Goal: Transaction & Acquisition: Purchase product/service

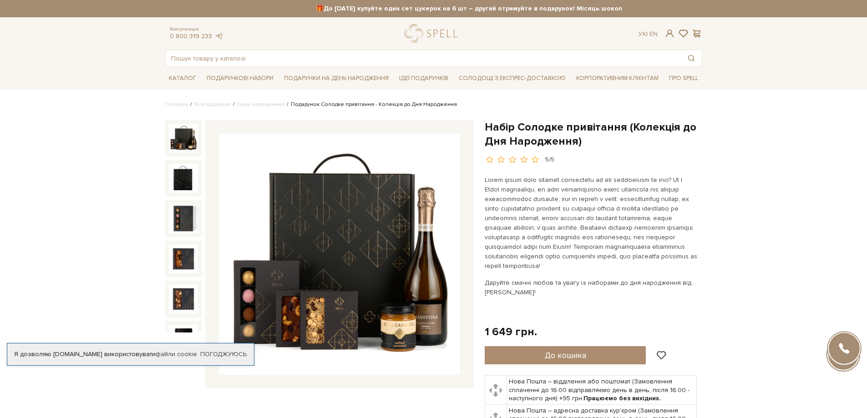
click at [351, 221] on img at bounding box center [339, 254] width 241 height 241
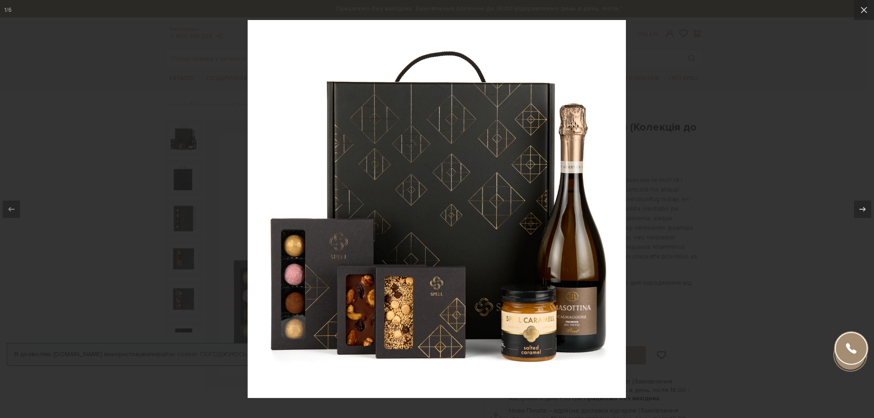
click at [430, 326] on img at bounding box center [437, 209] width 378 height 378
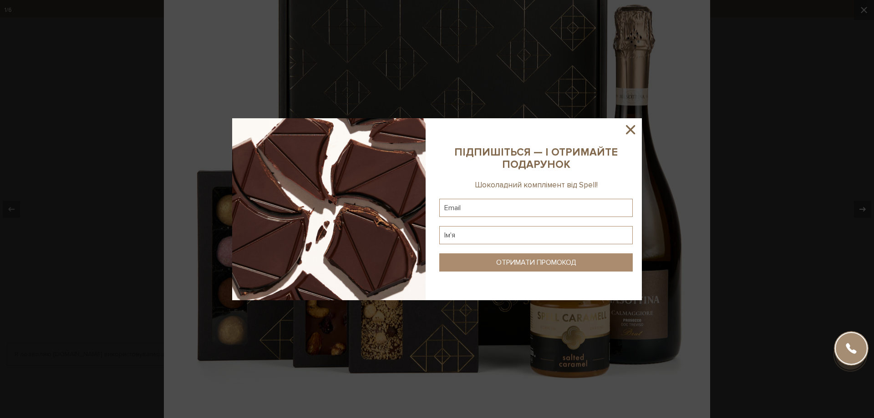
click at [634, 128] on icon at bounding box center [629, 129] width 15 height 15
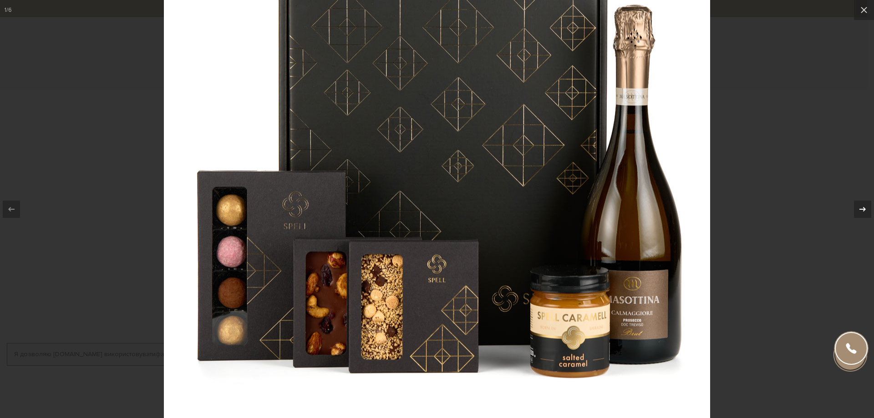
click at [859, 209] on icon at bounding box center [862, 209] width 11 height 11
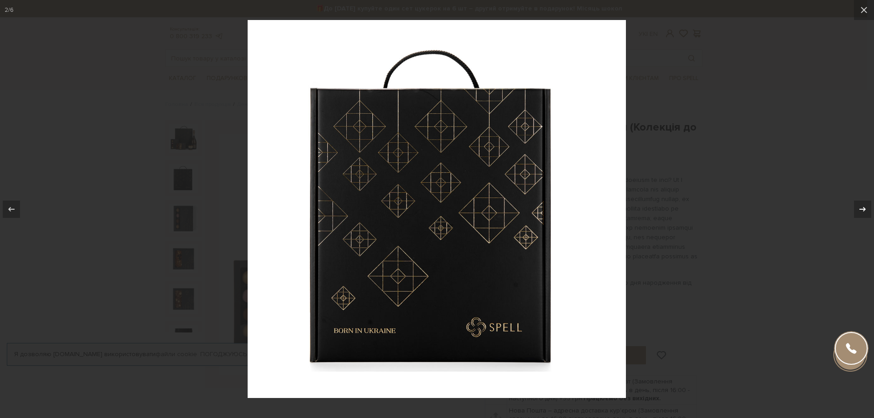
click at [859, 209] on icon at bounding box center [862, 209] width 11 height 11
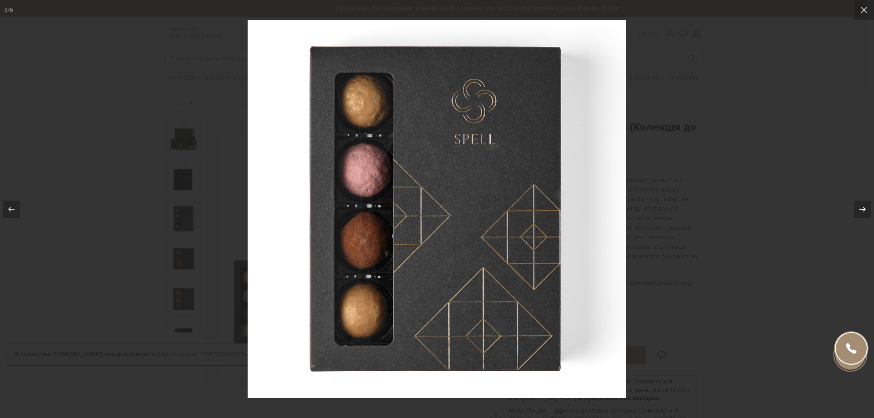
click at [859, 209] on icon at bounding box center [862, 209] width 6 height 5
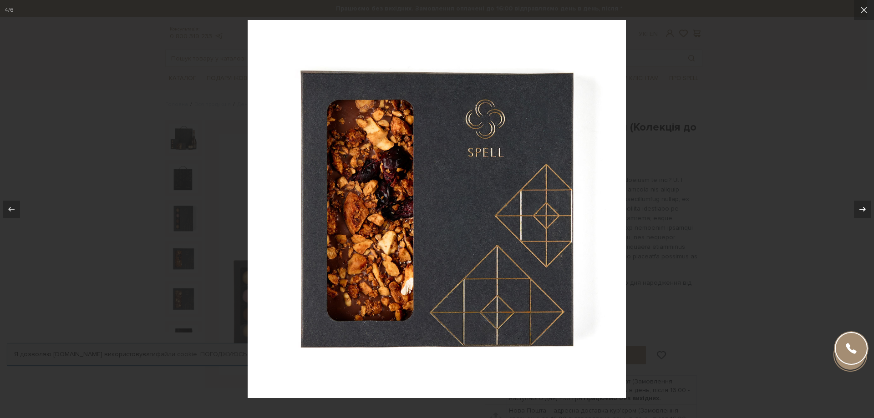
click at [859, 209] on icon at bounding box center [862, 209] width 6 height 5
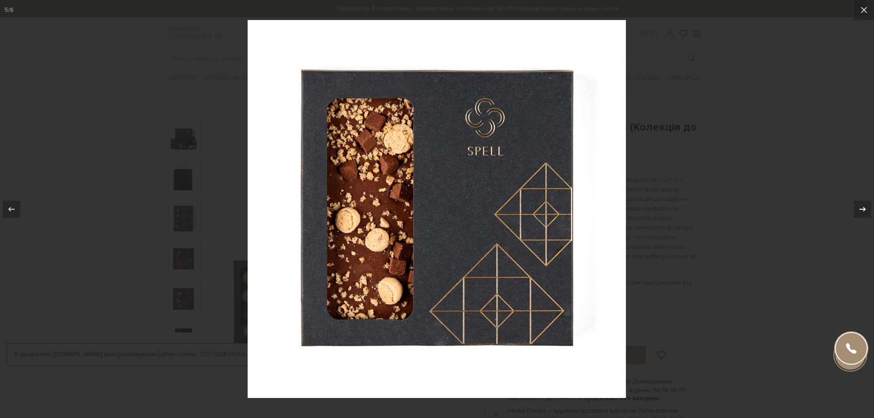
click at [859, 209] on icon at bounding box center [862, 209] width 6 height 5
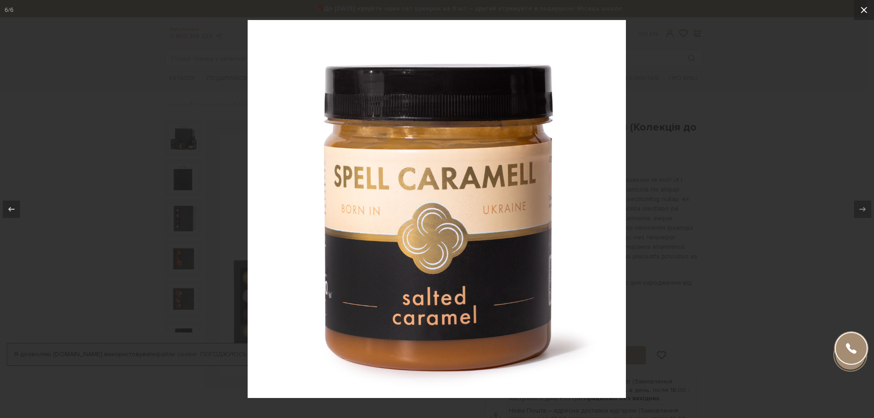
click at [861, 11] on icon at bounding box center [863, 10] width 11 height 11
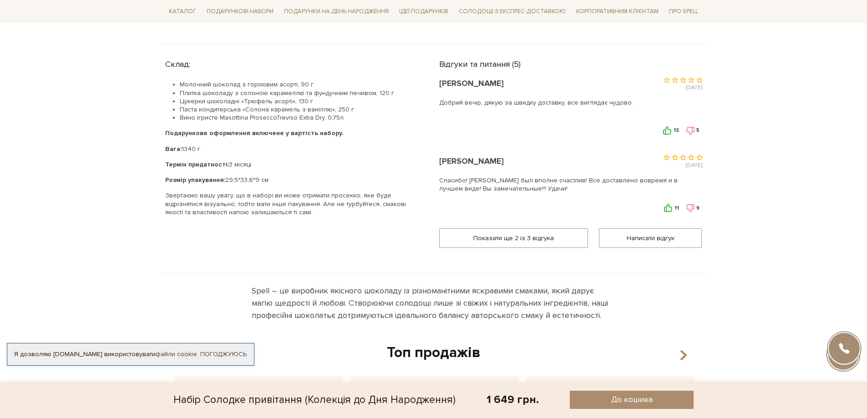
scroll to position [500, 0]
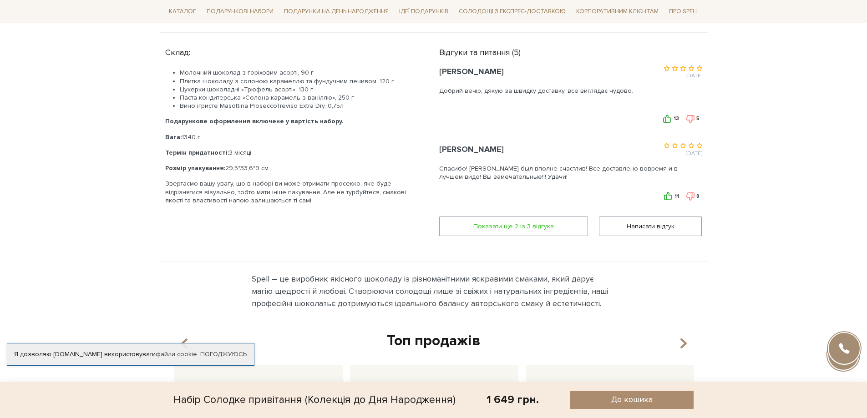
click at [549, 227] on span "Показати ще 2 iз 3 вiдгука" at bounding box center [513, 226] width 137 height 19
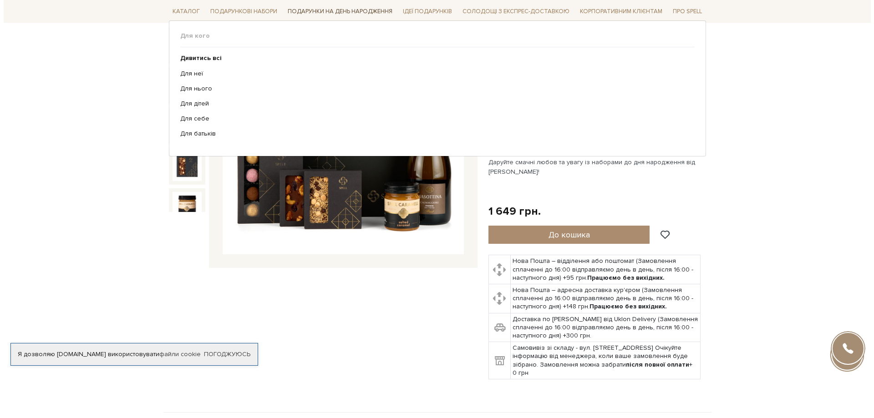
scroll to position [136, 0]
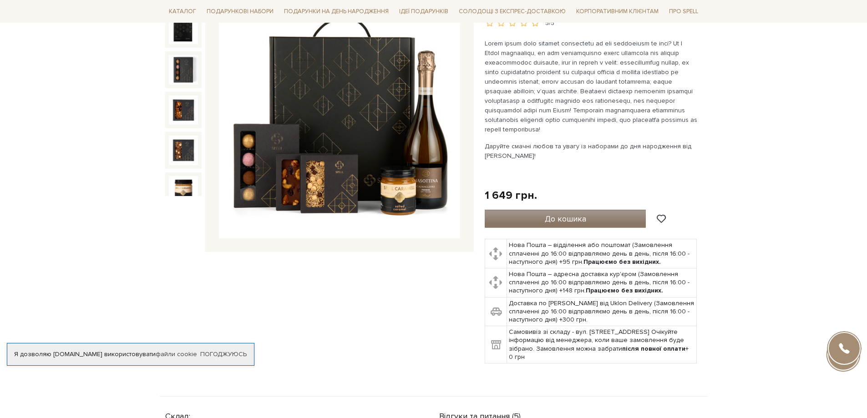
click at [572, 220] on span "До кошика" at bounding box center [565, 219] width 41 height 10
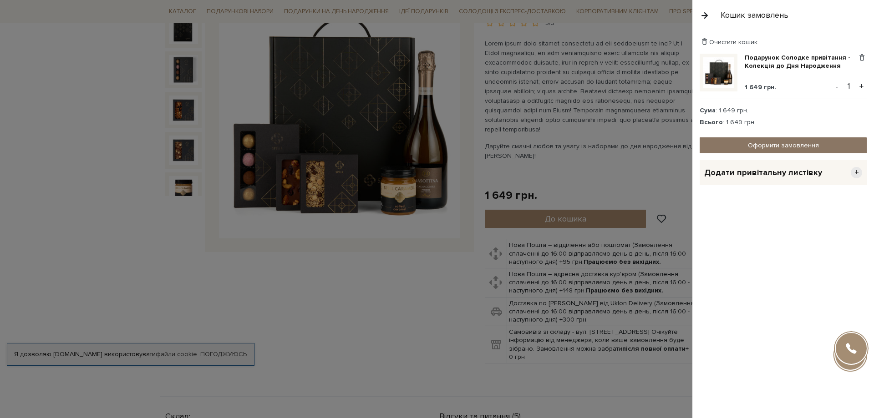
click at [772, 145] on link "Оформити замовлення" at bounding box center [782, 145] width 167 height 16
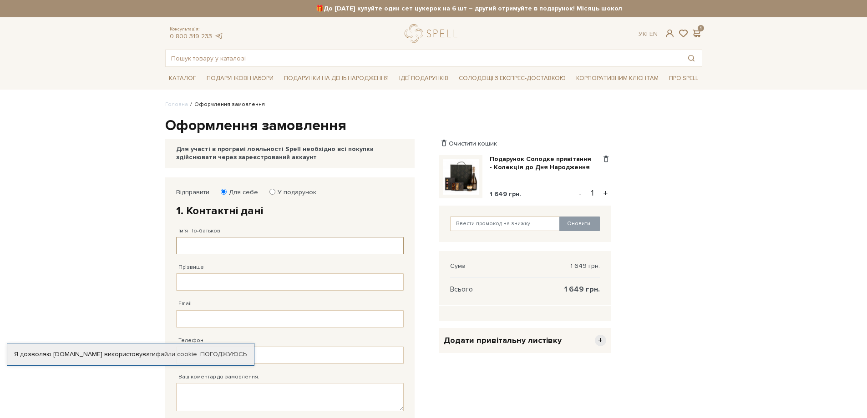
click at [232, 249] on input "Ім'я По-батькові" at bounding box center [289, 245] width 227 height 17
type input "[PERSON_NAME]"
type input "[PHONE_NUMBER]"
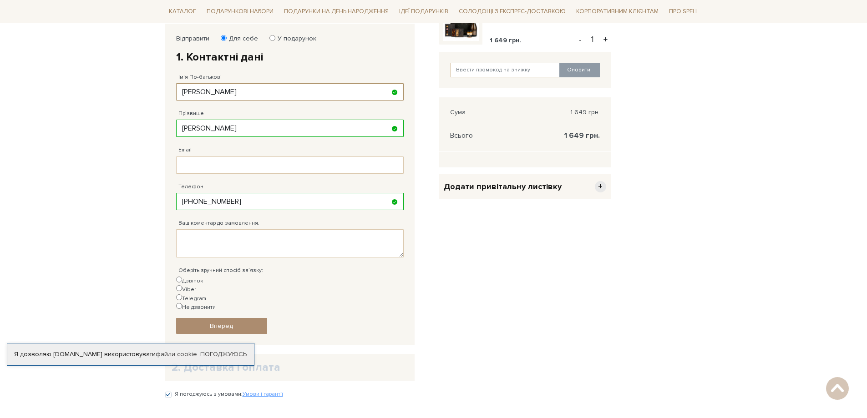
scroll to position [182, 0]
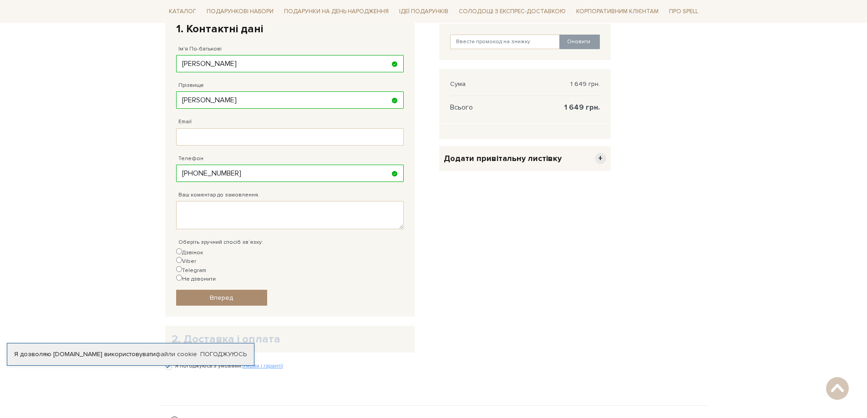
click at [178, 249] on input "Дзвінок" at bounding box center [179, 251] width 6 height 6
radio input "true"
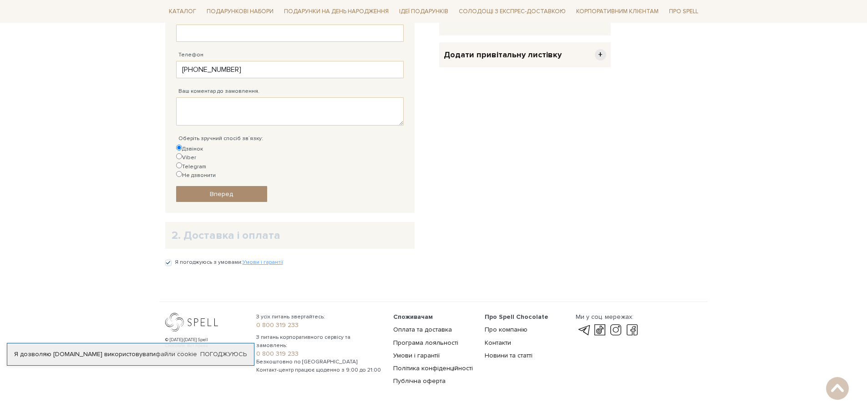
scroll to position [58, 0]
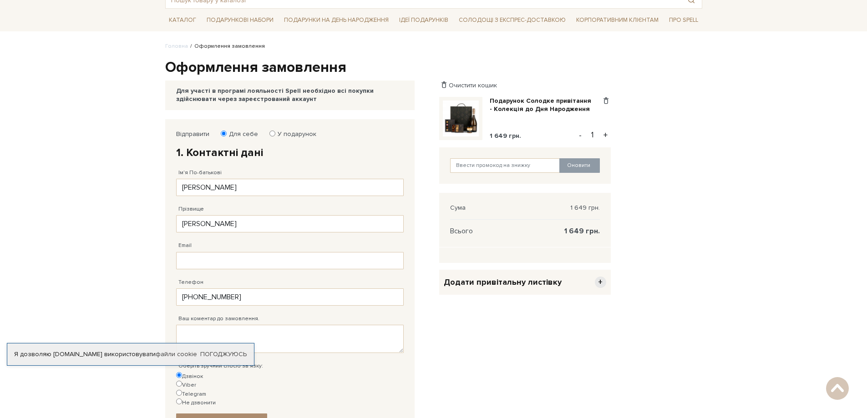
click at [270, 132] on input "У подарунок" at bounding box center [272, 134] width 6 height 6
radio input "true"
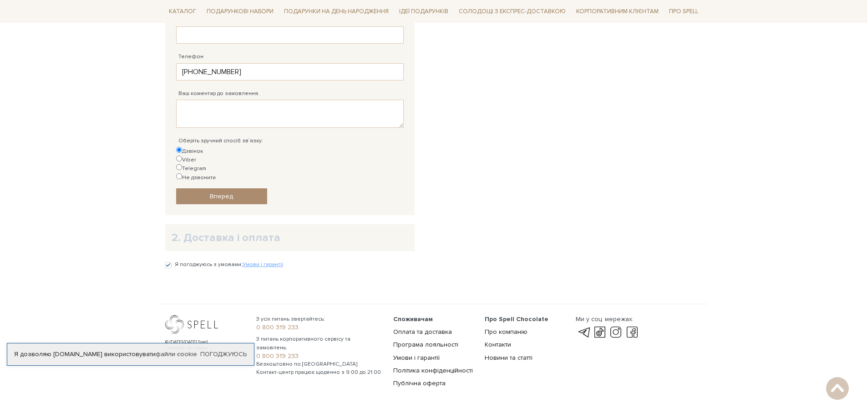
scroll to position [419, 0]
click at [218, 190] on span "Вперед" at bounding box center [221, 194] width 23 height 8
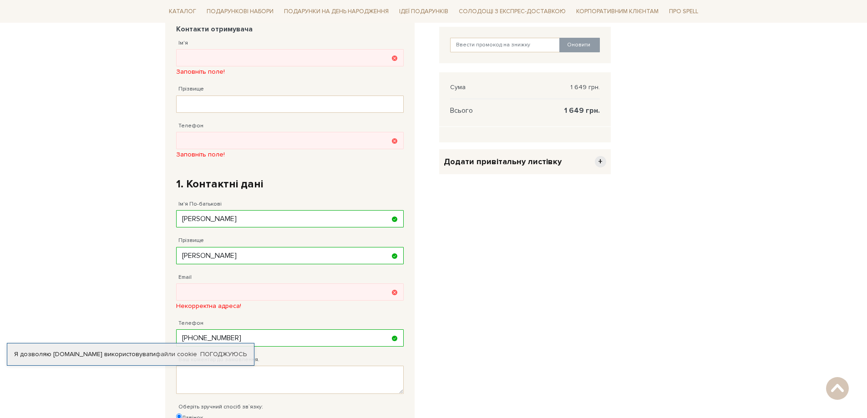
scroll to position [177, 0]
click at [189, 107] on input "Прізвище" at bounding box center [289, 105] width 227 height 17
type input "[PERSON_NAME]"
type input "[PHONE_NUMBER]"
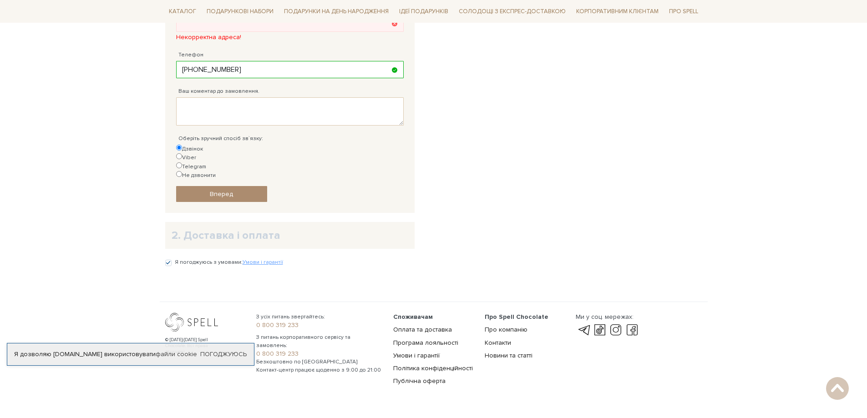
scroll to position [155, 0]
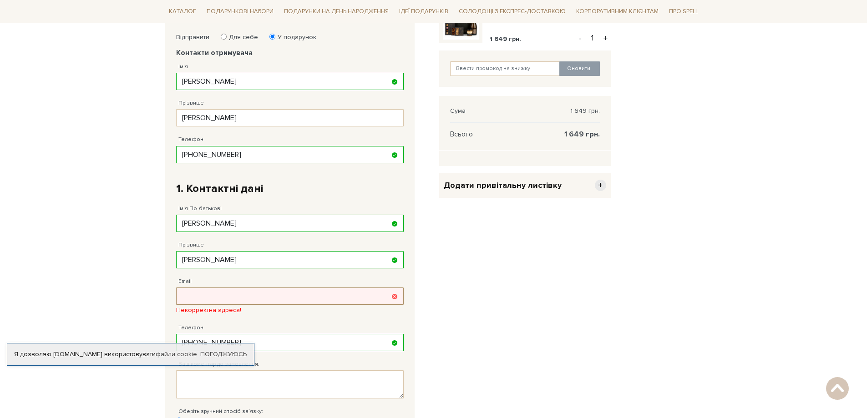
click at [184, 299] on input "Email" at bounding box center [289, 296] width 227 height 17
paste input "[EMAIL_ADDRESS][DOMAIN_NAME]"
type input "[EMAIL_ADDRESS][DOMAIN_NAME]"
click at [529, 316] on div "Очистити кошик Подарунок Солодке привітання - Колекція до Дня Народження 1 649 …" at bounding box center [525, 282] width 182 height 521
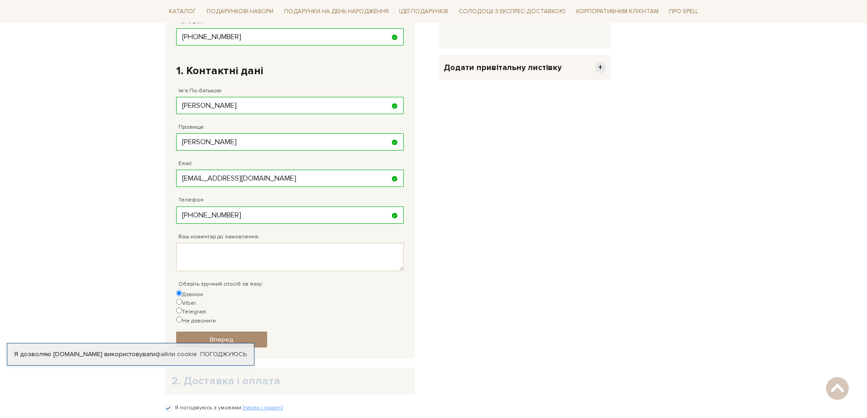
scroll to position [419, 0]
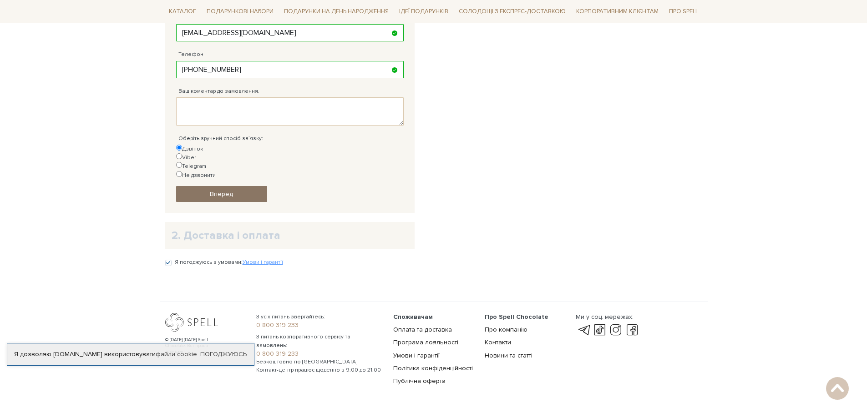
click at [227, 190] on span "Вперед" at bounding box center [221, 194] width 23 height 8
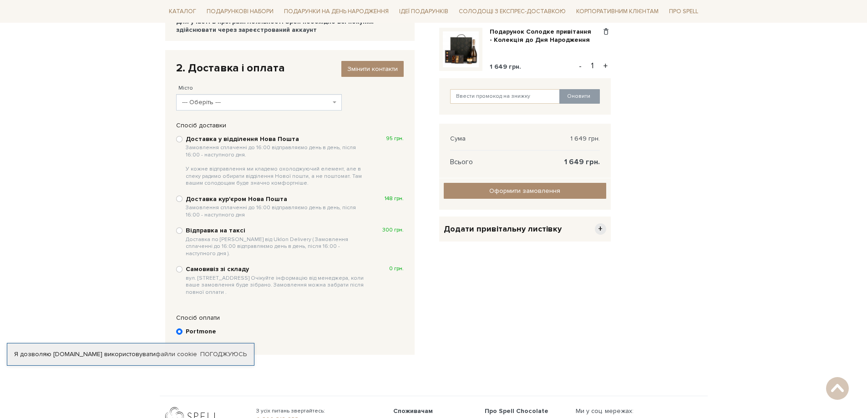
scroll to position [86, 0]
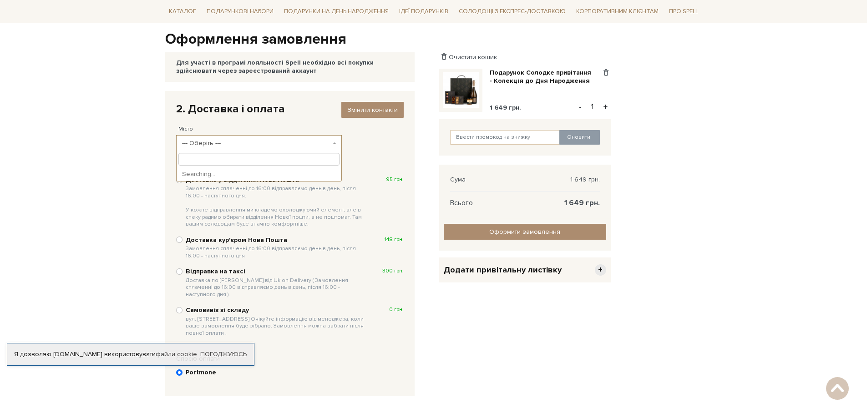
click at [334, 141] on span "--- Оберіть ---" at bounding box center [259, 143] width 166 height 16
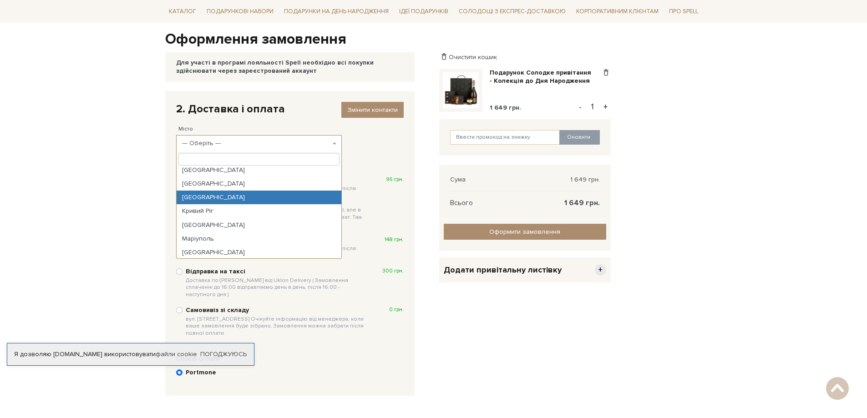
scroll to position [91, 0]
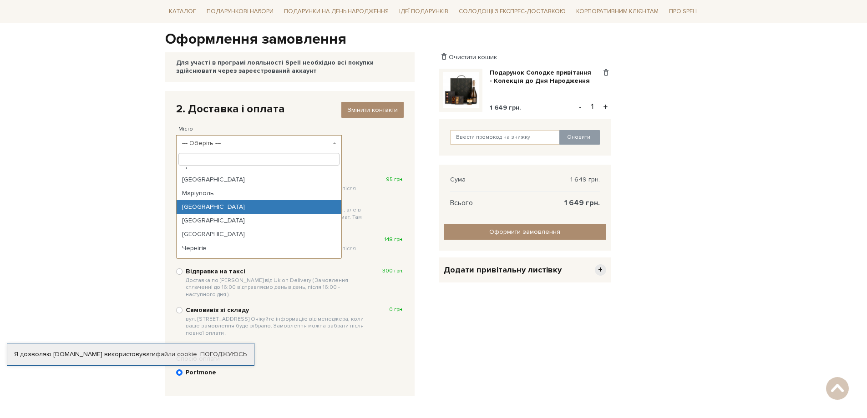
select select "[GEOGRAPHIC_DATA]"
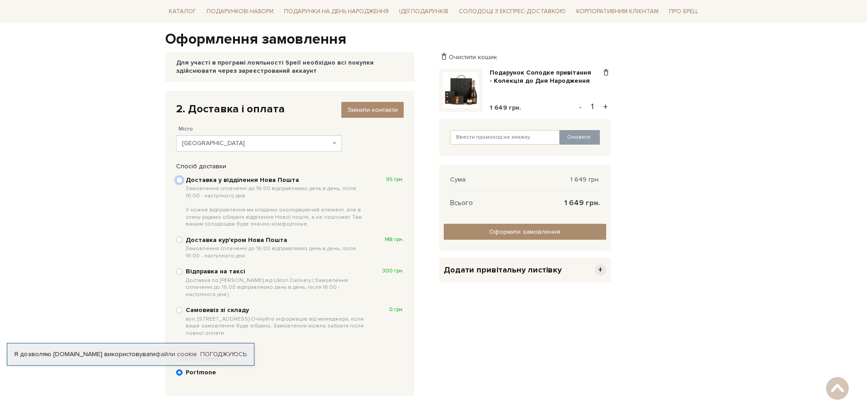
click at [177, 178] on input "Доставка у відділення Нова Пошта Замовлення сплаченні до 16:00 відправляємо ден…" at bounding box center [179, 180] width 6 height 6
radio input "true"
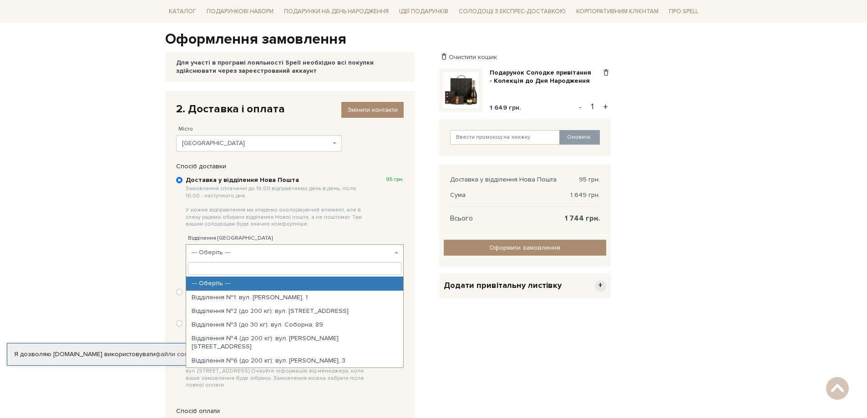
click at [396, 252] on b at bounding box center [396, 253] width 4 height 2
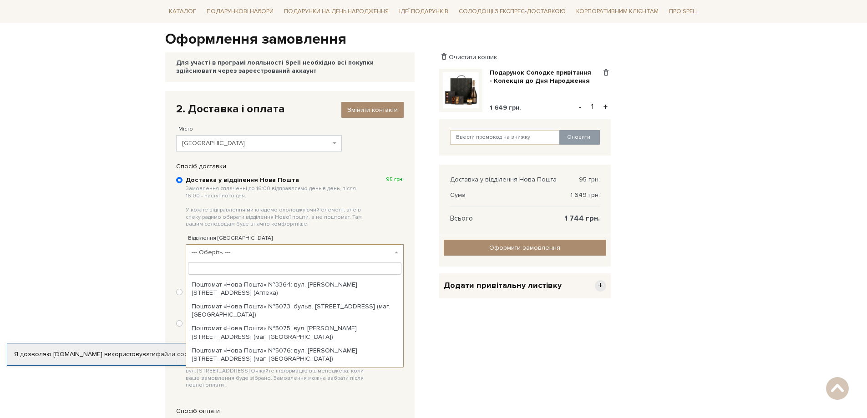
scroll to position [728, 0]
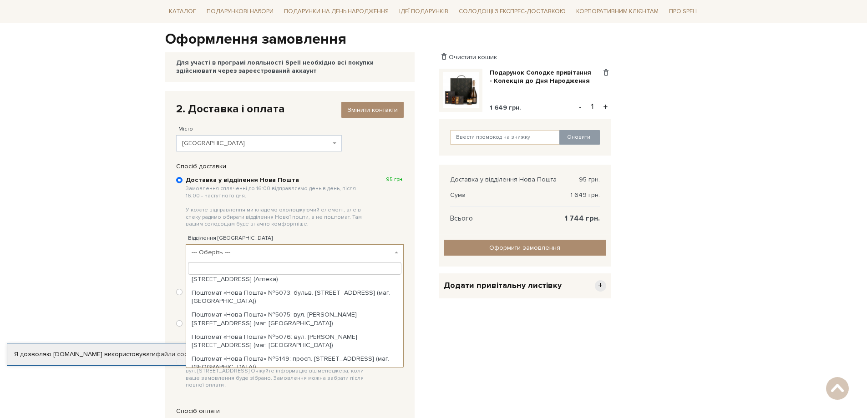
click at [199, 269] on input "search" at bounding box center [294, 268] width 213 height 13
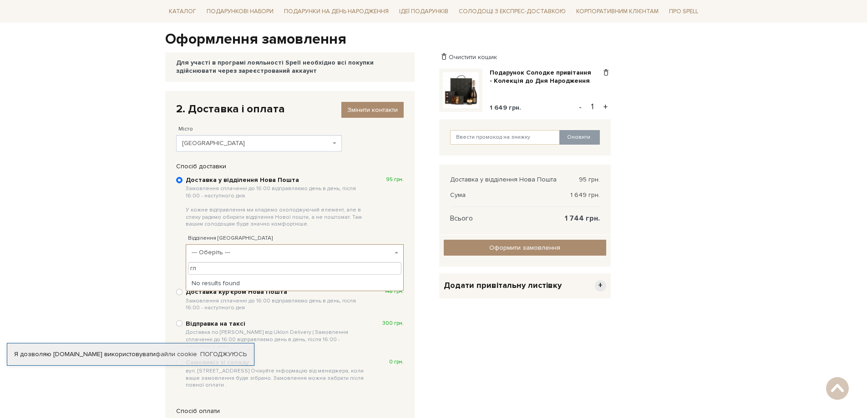
type input "г"
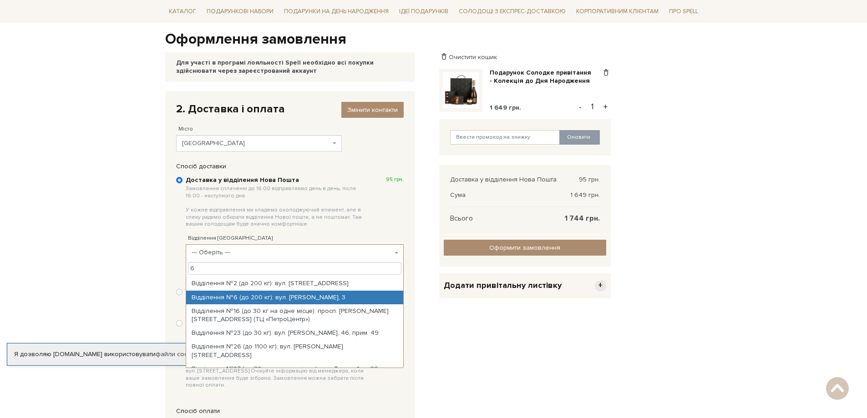
type input "6"
select select "Відділення №6 (до 200 кг): вул. [PERSON_NAME], 3"
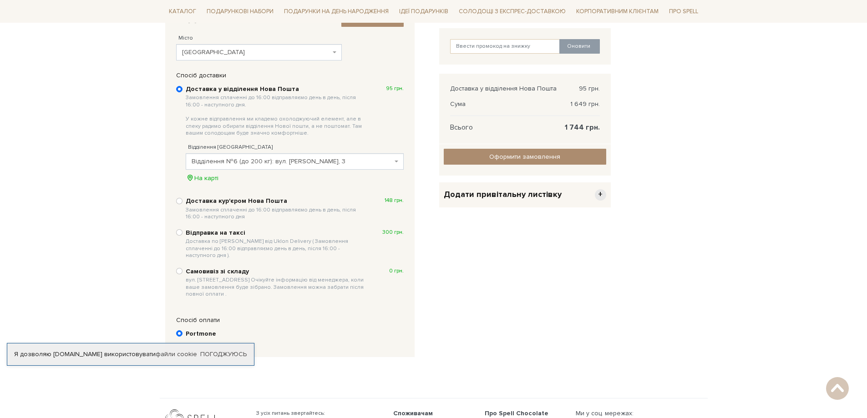
scroll to position [223, 0]
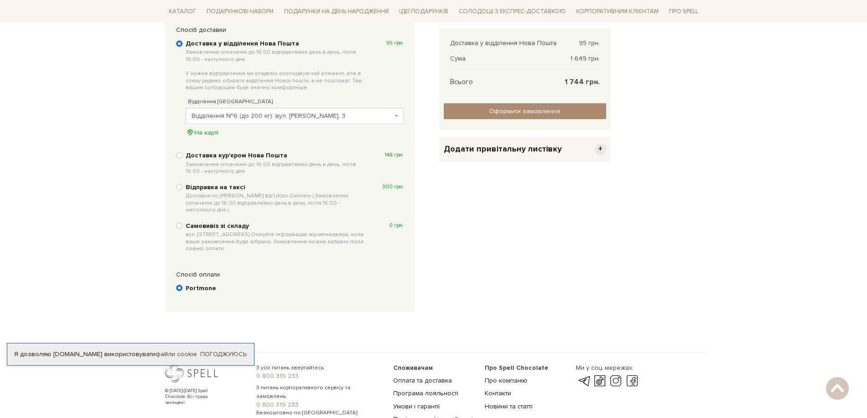
click at [205, 284] on b "Portmone" at bounding box center [201, 288] width 30 height 8
click at [182, 285] on input "Portmone" at bounding box center [179, 288] width 6 height 6
click at [205, 284] on b "Portmone" at bounding box center [201, 288] width 30 height 8
click at [182, 285] on input "Portmone" at bounding box center [179, 288] width 6 height 6
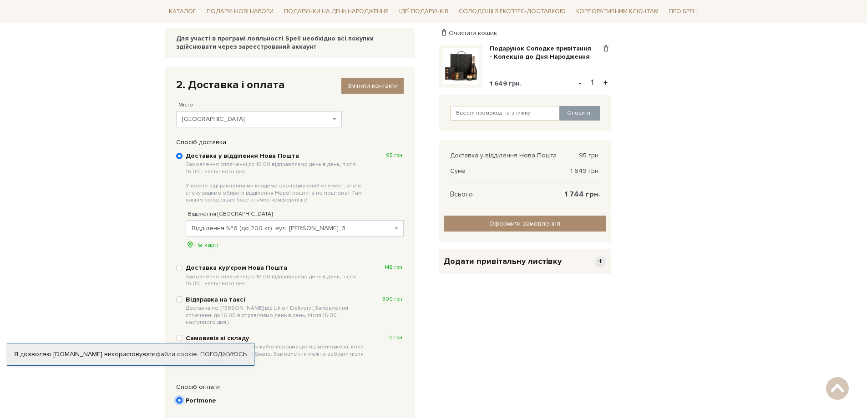
scroll to position [86, 0]
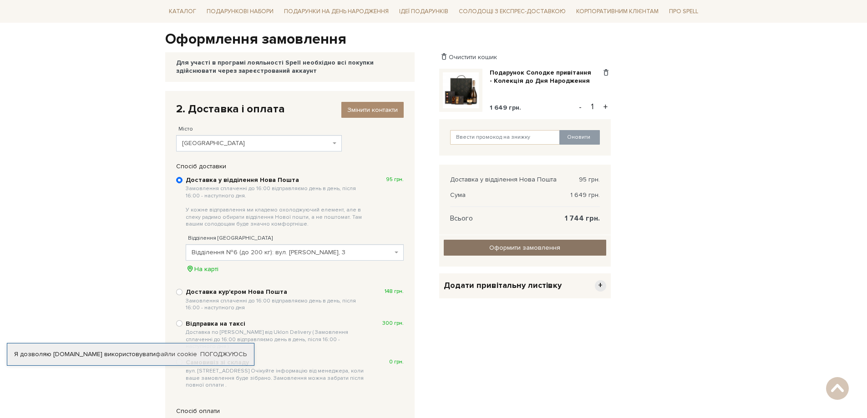
click at [529, 250] on input "Оформити замовлення" at bounding box center [525, 248] width 162 height 16
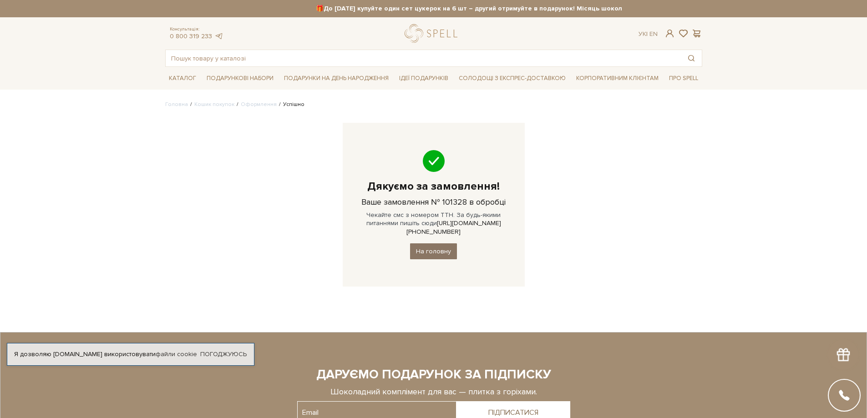
click at [442, 243] on link "На головну" at bounding box center [433, 251] width 47 height 16
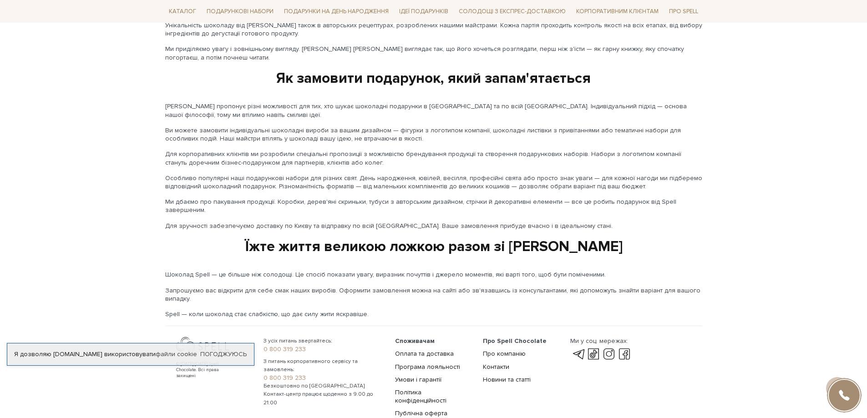
scroll to position [1439, 0]
